Goal: Information Seeking & Learning: Learn about a topic

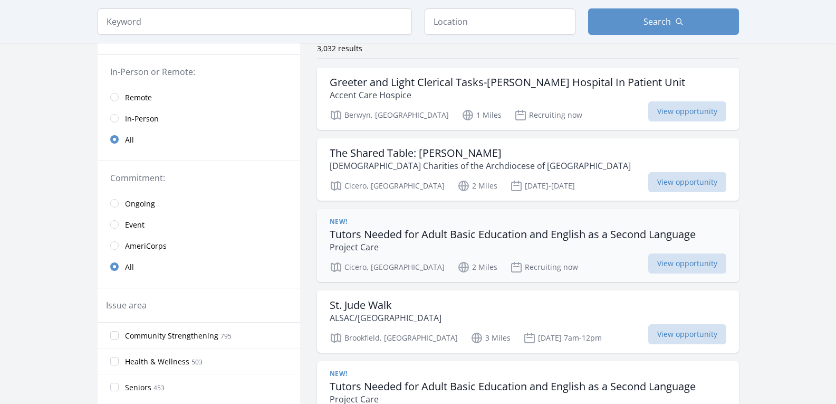
scroll to position [106, 0]
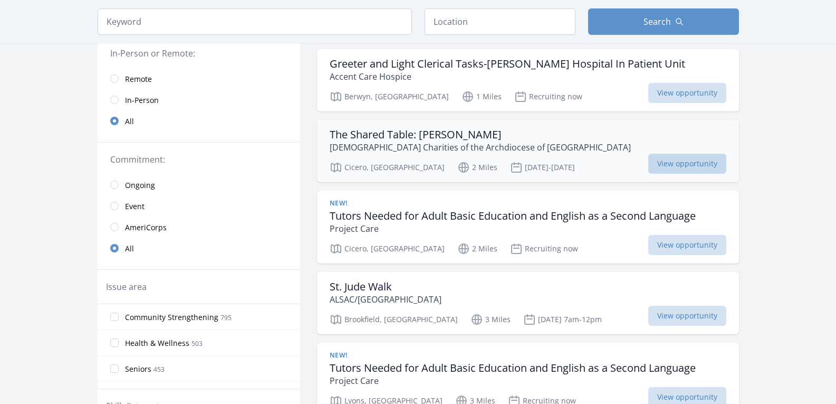
click at [690, 158] on span "View opportunity" at bounding box center [687, 164] width 78 height 20
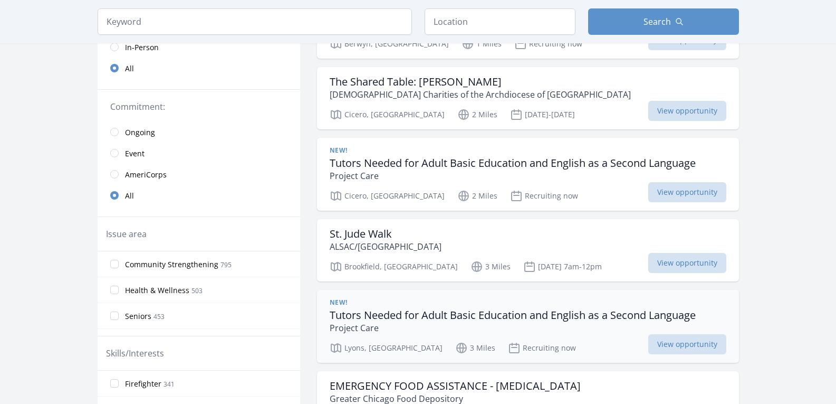
scroll to position [0, 0]
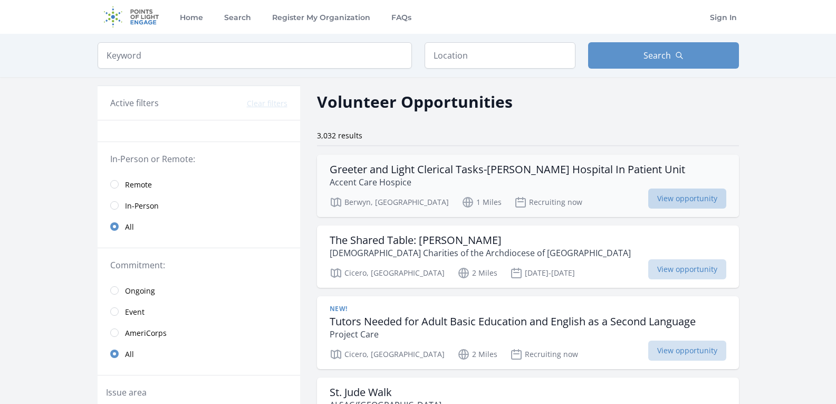
click at [673, 199] on span "View opportunity" at bounding box center [687, 198] width 78 height 20
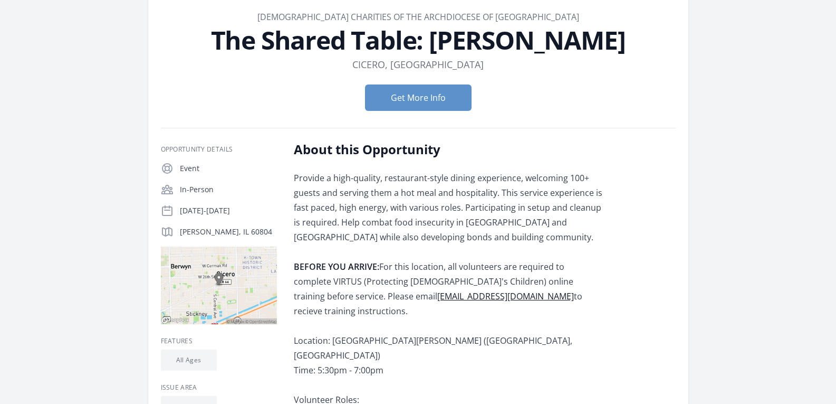
scroll to position [106, 0]
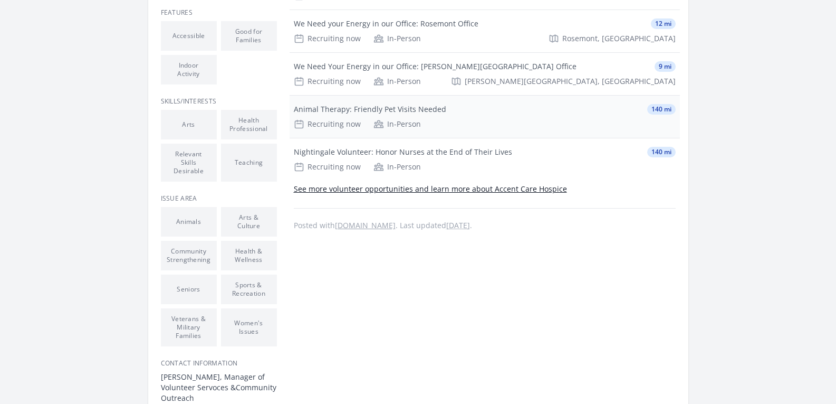
scroll to position [475, 0]
